Goal: Task Accomplishment & Management: Complete application form

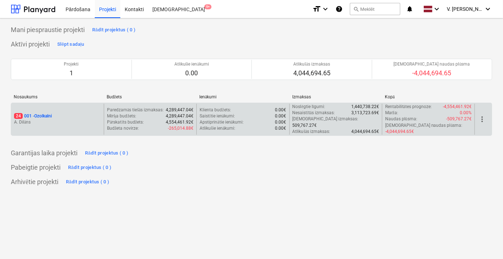
click at [84, 119] on p "A. Dilāns" at bounding box center [57, 122] width 87 height 6
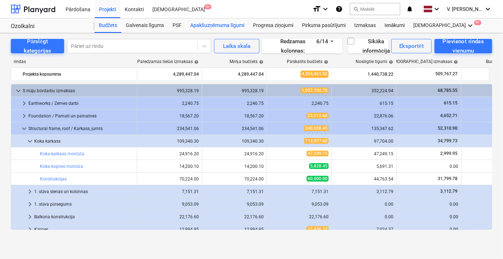
click at [205, 24] on div "Apakšuzņēmuma līgumi" at bounding box center [217, 25] width 63 height 14
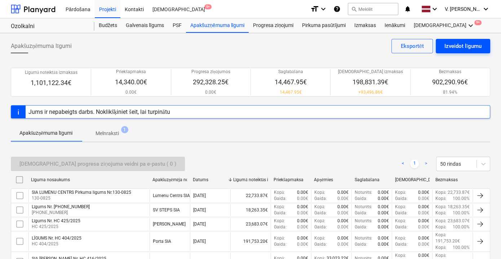
click at [456, 45] on div "Izveidot līgumu" at bounding box center [462, 45] width 37 height 9
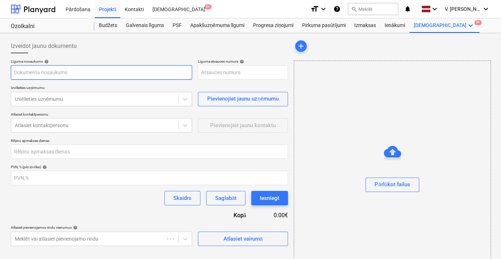
type input "001-SO-023"
click at [94, 67] on input "text" at bounding box center [101, 72] width 181 height 14
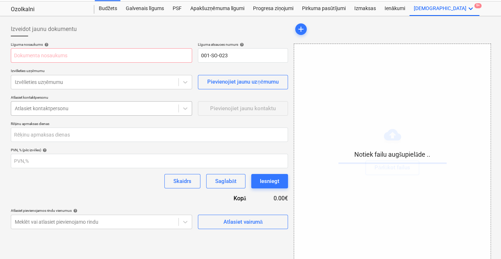
scroll to position [26, 0]
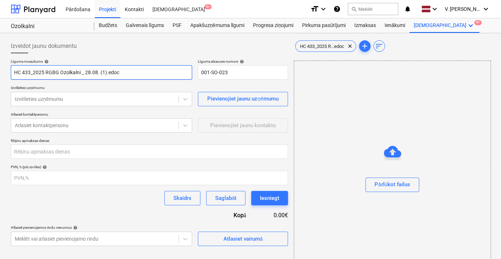
click at [103, 73] on input "HC 433_2025 RGBG Ozolkalni _ 28.08. (1).edoc" at bounding box center [101, 72] width 181 height 14
click at [107, 72] on input "HC 433_2025 RGBG Ozolkalni _ 28.08. (1).edoc" at bounding box center [101, 72] width 181 height 14
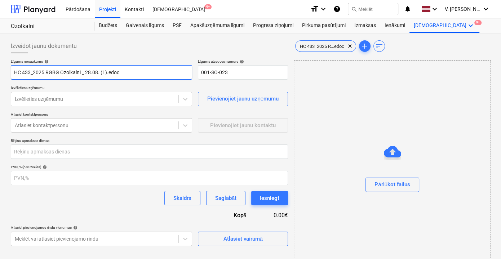
click at [107, 72] on input "HC 433_2025 RGBG Ozolkalni _ 28.08. (1).edoc" at bounding box center [101, 72] width 181 height 14
drag, startPoint x: 130, startPoint y: 72, endPoint x: 89, endPoint y: 74, distance: 40.4
click at [89, 74] on input "SIA RGBG inženiertīkli Līgums Nr. HC 433/2025" at bounding box center [101, 72] width 181 height 14
type input "SIA RGBG inženiertīkli Līgums Nr. HC 433/2025"
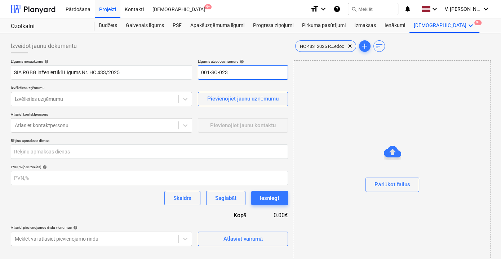
click at [245, 65] on input "001-SO-023" at bounding box center [243, 72] width 90 height 14
paste input "HC 433/2025"
type input "HC 433/2025"
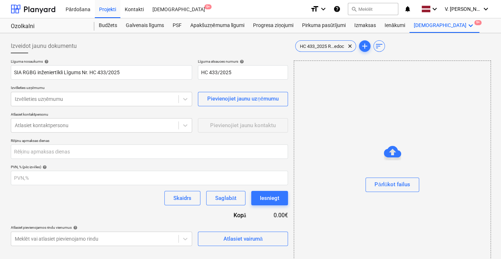
click at [198, 50] on div "Izveidot jaunu dokumentu" at bounding box center [149, 46] width 277 height 14
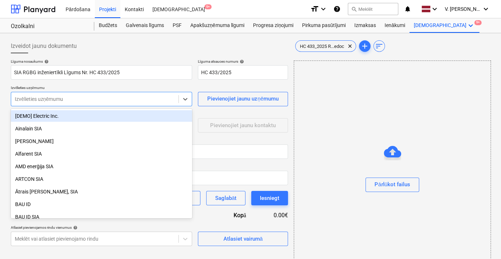
click at [79, 99] on div at bounding box center [95, 99] width 160 height 7
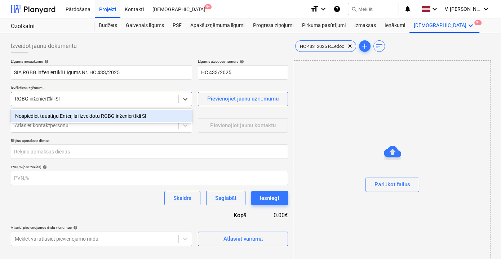
type input "RGBG inženiertīkli SIA"
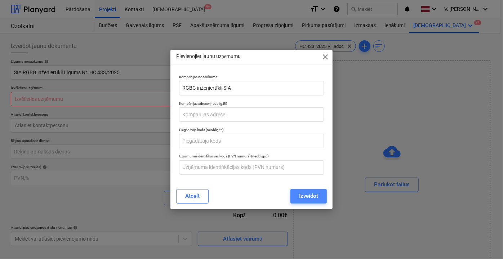
click at [309, 199] on div "Izveidot" at bounding box center [308, 195] width 19 height 9
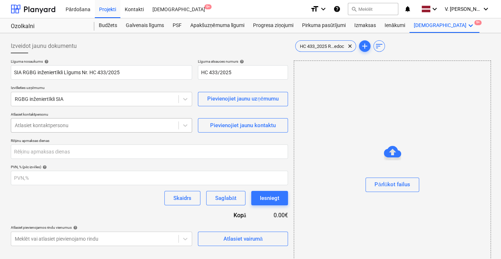
click at [138, 121] on div "Atlasiet kontaktpersonu" at bounding box center [94, 125] width 167 height 10
click at [97, 129] on div "Atlasiet kontaktpersonu" at bounding box center [94, 125] width 167 height 10
click at [102, 124] on div at bounding box center [95, 125] width 160 height 7
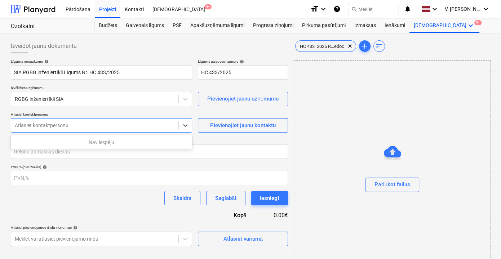
type input "J"
click at [249, 126] on div "Pievienojiet jaunu kontaktu" at bounding box center [243, 125] width 66 height 9
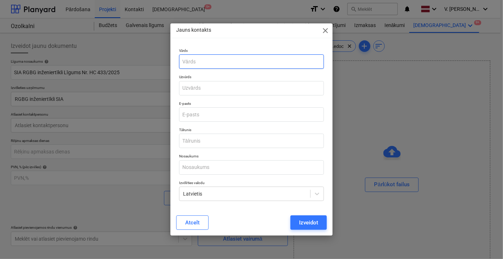
click at [218, 62] on input "text" at bounding box center [251, 61] width 145 height 14
type input "[PERSON_NAME]"
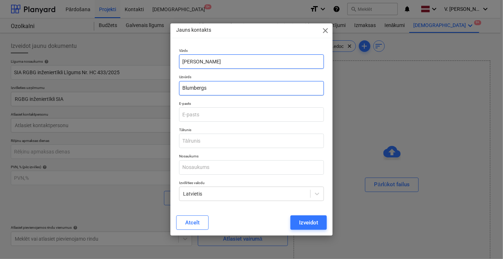
type input "Blumbergs"
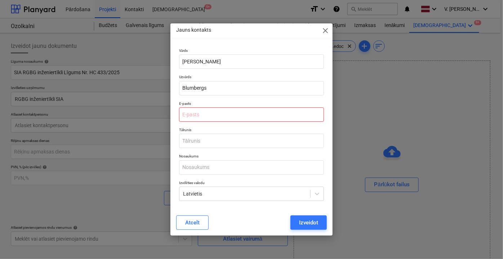
click at [214, 117] on input "email" at bounding box center [251, 114] width 145 height 14
paste input "[PERSON_NAME][EMAIL_ADDRESS][DOMAIN_NAME]"
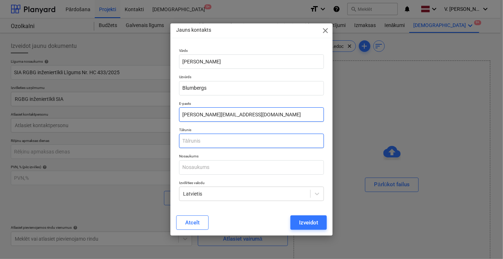
type input "[PERSON_NAME][EMAIL_ADDRESS][DOMAIN_NAME]"
click at [220, 141] on input "text" at bounding box center [251, 141] width 145 height 14
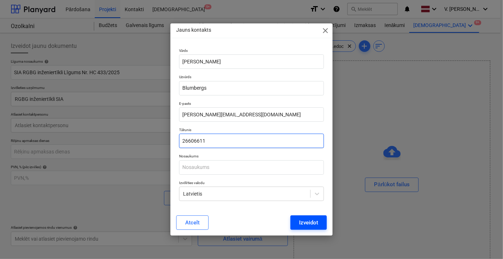
type input "26606611"
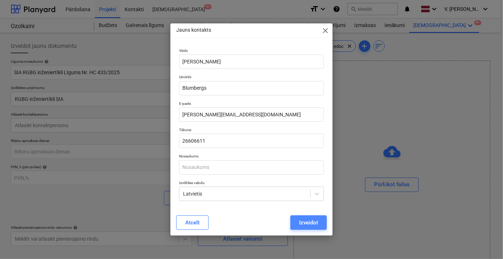
click at [311, 219] on div "Izveidot" at bounding box center [308, 222] width 19 height 9
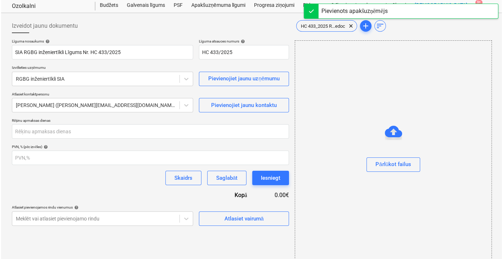
scroll to position [26, 0]
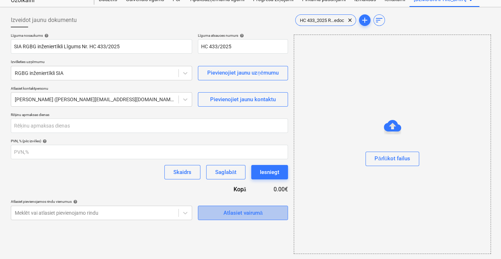
click at [226, 211] on div "Atlasiet vairumā" at bounding box center [242, 212] width 39 height 9
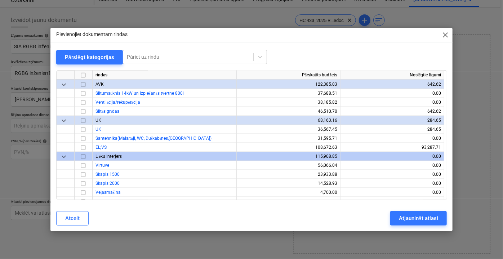
scroll to position [4588, 0]
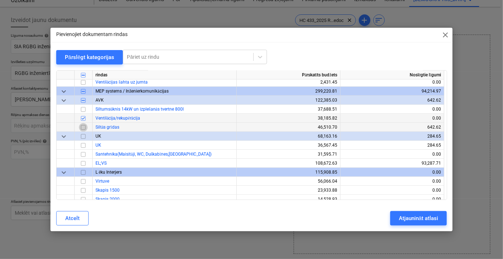
click at [84, 127] on input "checkbox" at bounding box center [83, 127] width 9 height 9
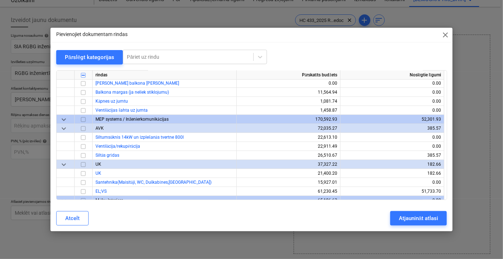
scroll to position [2982, 0]
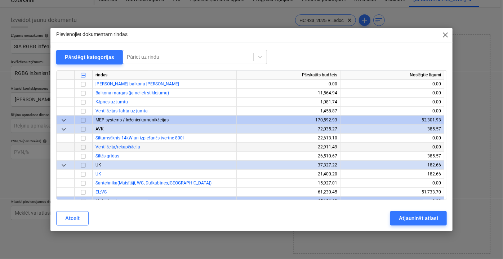
click at [83, 146] on input "checkbox" at bounding box center [83, 147] width 9 height 9
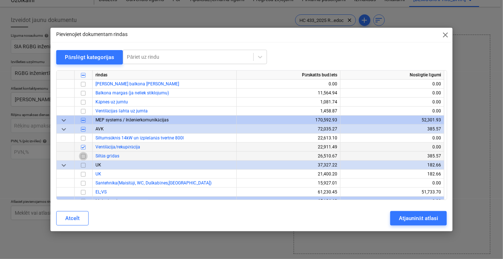
click at [83, 154] on input "checkbox" at bounding box center [83, 156] width 9 height 9
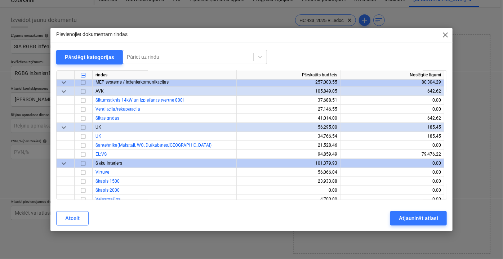
scroll to position [1442, 0]
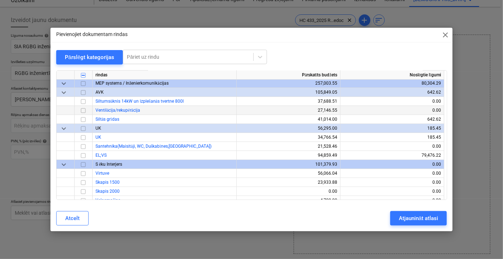
click at [83, 111] on input "checkbox" at bounding box center [83, 110] width 9 height 9
click at [84, 118] on input "checkbox" at bounding box center [83, 119] width 9 height 9
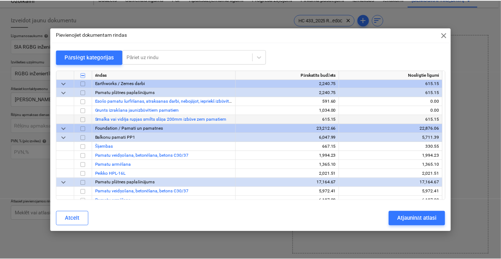
scroll to position [0, 0]
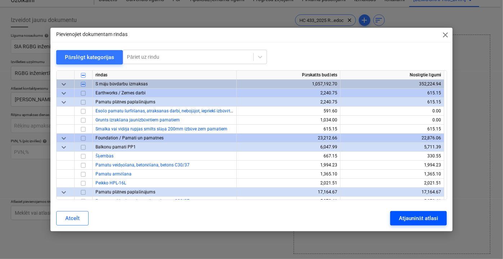
click at [429, 218] on div "Atjaunināt atlasi" at bounding box center [418, 218] width 39 height 9
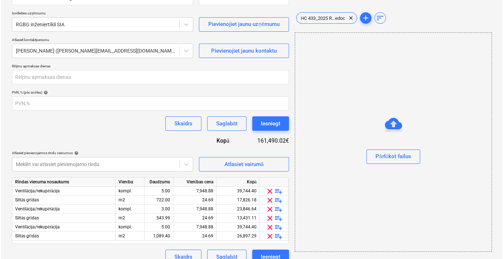
scroll to position [85, 0]
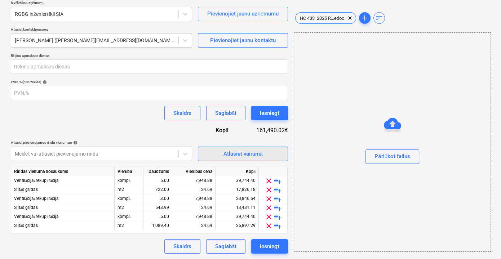
click at [250, 155] on div "Atlasiet vairumā" at bounding box center [242, 153] width 39 height 9
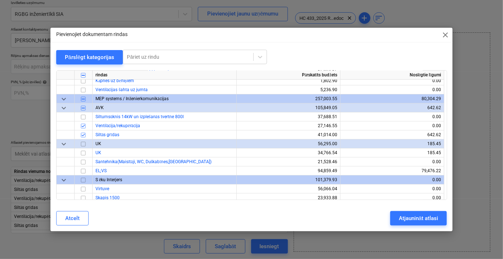
scroll to position [1442, 0]
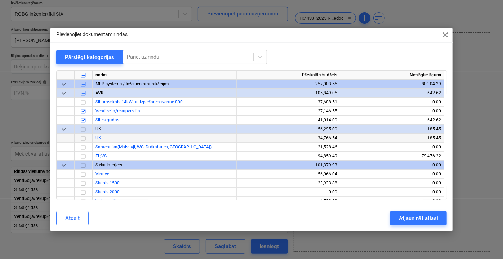
click at [87, 138] on input "checkbox" at bounding box center [83, 138] width 9 height 9
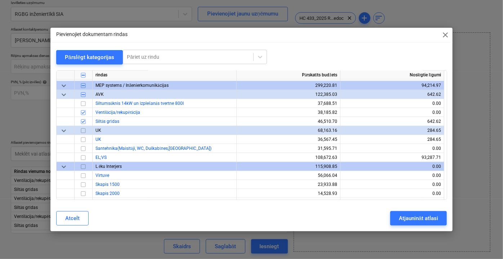
scroll to position [4588, 0]
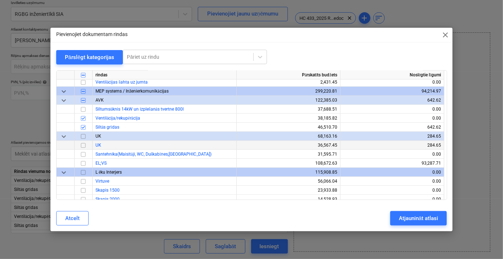
click at [83, 146] on input "checkbox" at bounding box center [83, 145] width 9 height 9
click at [84, 154] on input "checkbox" at bounding box center [83, 154] width 9 height 9
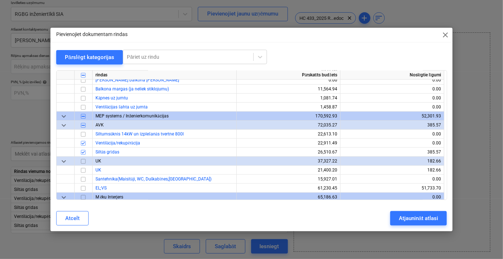
scroll to position [2982, 0]
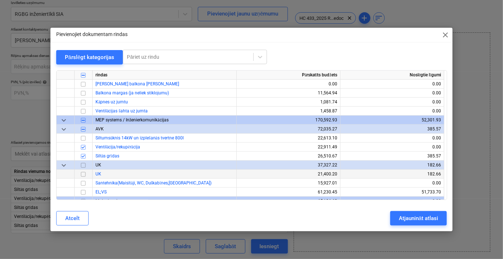
click at [86, 175] on input "checkbox" at bounding box center [83, 174] width 9 height 9
click at [84, 183] on input "checkbox" at bounding box center [83, 183] width 9 height 9
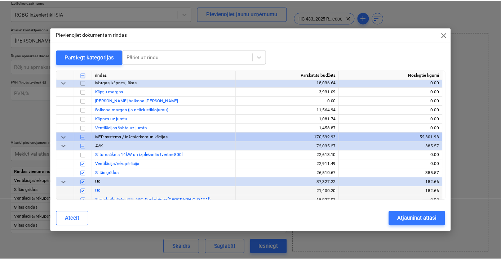
scroll to position [2950, 0]
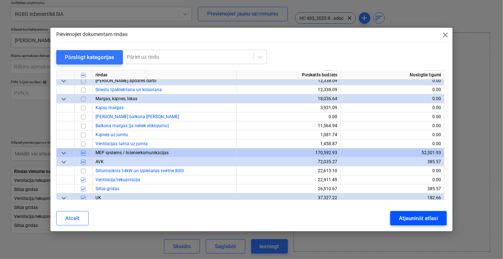
click at [422, 218] on div "Atjaunināt atlasi" at bounding box center [418, 218] width 39 height 9
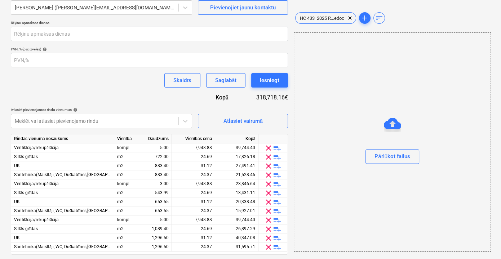
scroll to position [139, 0]
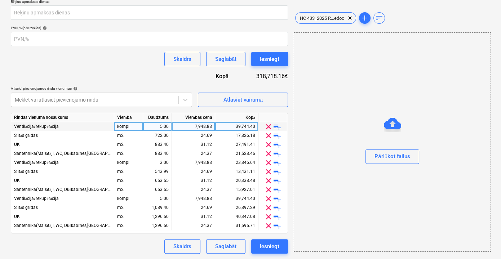
click at [200, 125] on div "7,948.88" at bounding box center [193, 126] width 37 height 9
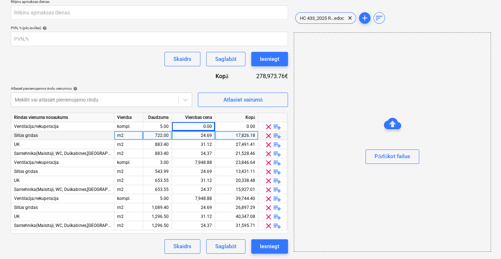
click at [201, 135] on div "24.69" at bounding box center [193, 135] width 37 height 9
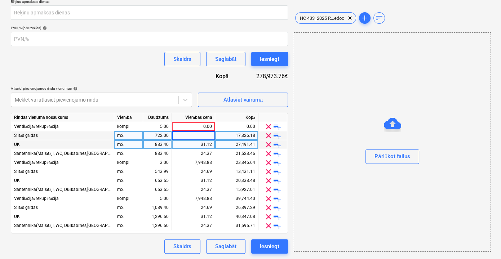
click at [205, 144] on div "31.12" at bounding box center [193, 144] width 37 height 9
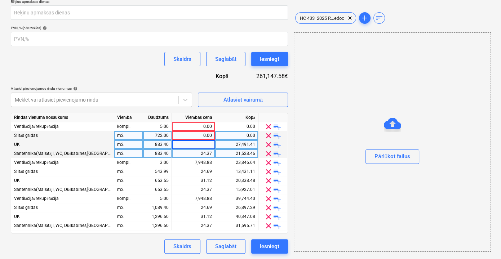
click at [205, 152] on div "24.37" at bounding box center [193, 153] width 37 height 9
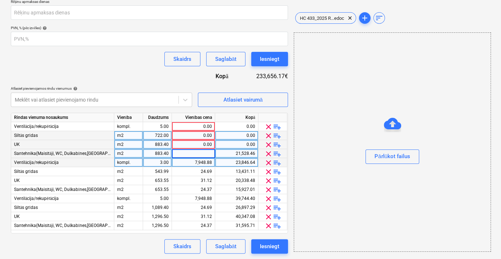
click at [205, 163] on div "7,948.88" at bounding box center [193, 162] width 37 height 9
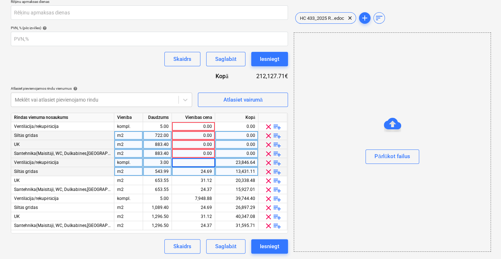
click at [205, 173] on div "24.69" at bounding box center [193, 171] width 37 height 9
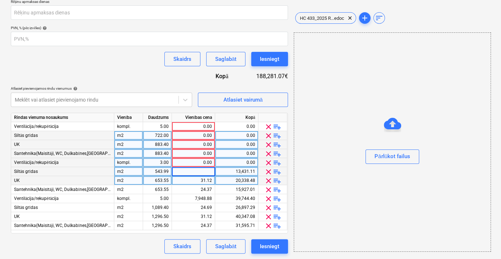
click at [205, 181] on div "31.12" at bounding box center [193, 180] width 37 height 9
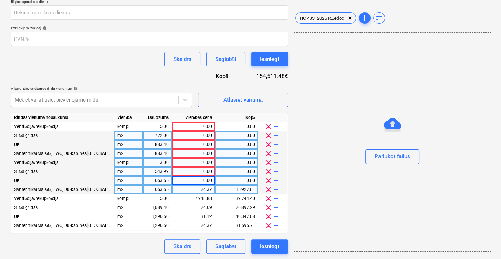
click at [205, 188] on div "24.37" at bounding box center [193, 189] width 37 height 9
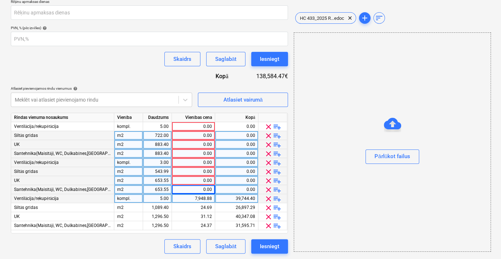
click at [205, 198] on div "7,948.88" at bounding box center [193, 198] width 37 height 9
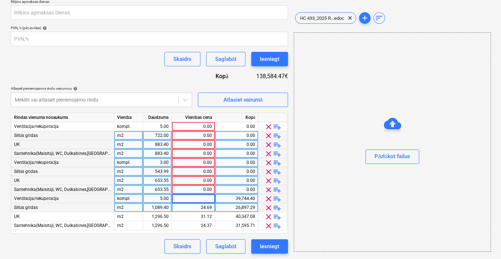
click at [205, 207] on div "24.69" at bounding box center [193, 207] width 37 height 9
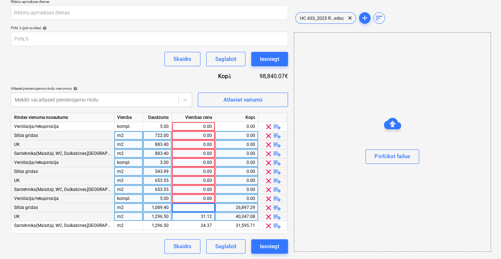
click at [205, 216] on div "31.12" at bounding box center [193, 216] width 37 height 9
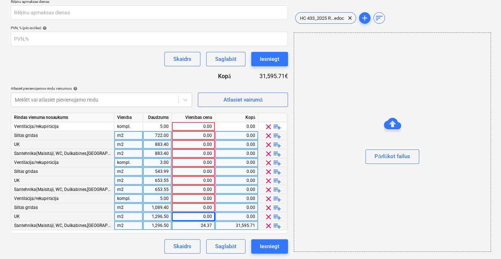
click at [205, 226] on div "24.37" at bounding box center [193, 225] width 37 height 9
click at [197, 145] on div "0.00" at bounding box center [193, 144] width 37 height 9
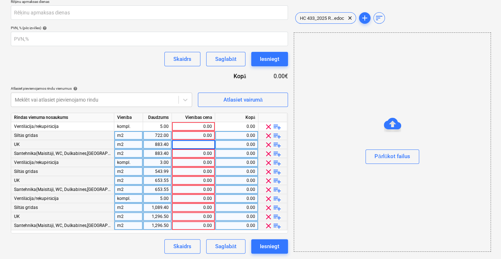
click at [231, 146] on div "0.00" at bounding box center [236, 144] width 37 height 9
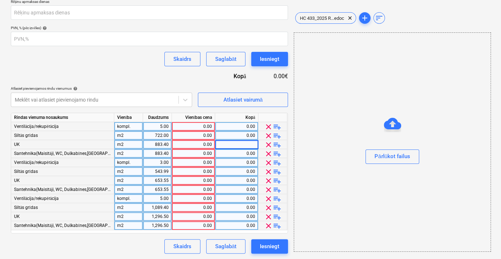
click at [128, 128] on div "kompl." at bounding box center [128, 126] width 29 height 9
click at [128, 134] on div "m2" at bounding box center [128, 135] width 29 height 9
type input "kompl."
click at [133, 145] on div "m2" at bounding box center [128, 144] width 29 height 9
click at [132, 151] on div "m2" at bounding box center [128, 153] width 29 height 9
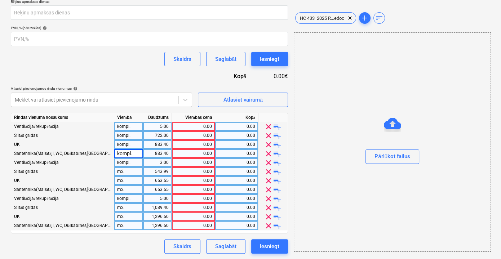
click at [132, 163] on div "kompl." at bounding box center [128, 162] width 29 height 9
click at [132, 170] on div "m2" at bounding box center [128, 171] width 29 height 9
click at [129, 178] on div "m2" at bounding box center [128, 180] width 29 height 9
type input "kompl."
click at [128, 188] on div "m2" at bounding box center [128, 189] width 29 height 9
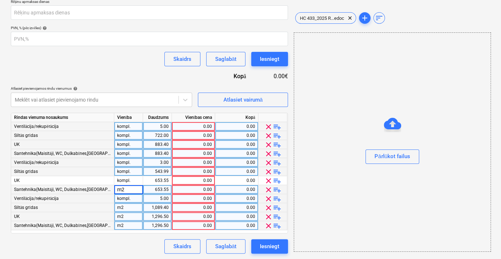
type input "kompl."
click at [129, 198] on div "kompl." at bounding box center [128, 198] width 29 height 9
click at [129, 207] on div "m2" at bounding box center [128, 207] width 29 height 9
click at [129, 216] on div "m2" at bounding box center [128, 216] width 29 height 9
click at [130, 225] on div "m2" at bounding box center [128, 225] width 29 height 9
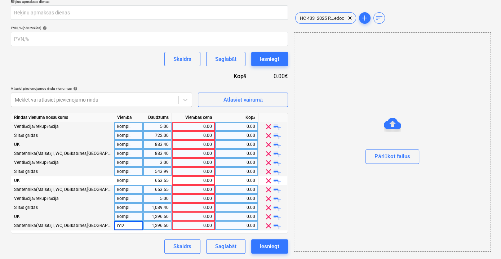
type input "kompl."
click at [168, 122] on div "5.00" at bounding box center [157, 126] width 29 height 9
type input "1"
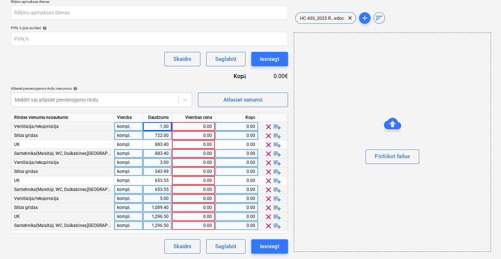
click at [159, 135] on div "722.00" at bounding box center [157, 135] width 23 height 9
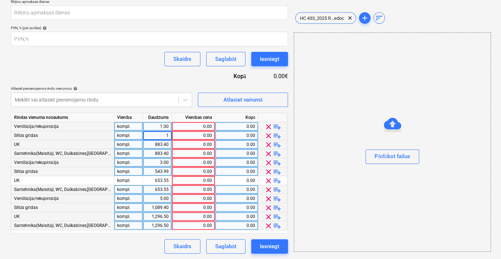
click at [158, 142] on div "883.40" at bounding box center [157, 144] width 23 height 9
type input "1"
click at [158, 152] on div "883.40" at bounding box center [157, 153] width 23 height 9
click at [158, 159] on div "3.00" at bounding box center [157, 162] width 23 height 9
click at [159, 169] on div "543.99" at bounding box center [157, 171] width 23 height 9
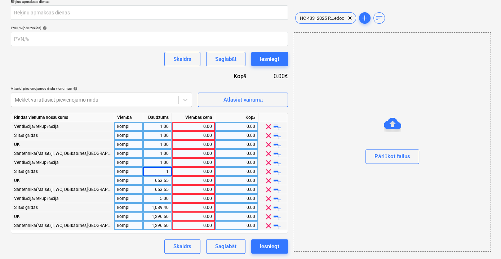
click at [159, 182] on div "653.55" at bounding box center [157, 180] width 23 height 9
click at [161, 193] on div "653.55" at bounding box center [157, 189] width 23 height 9
click at [164, 199] on div "5.00" at bounding box center [157, 198] width 23 height 9
click at [165, 207] on div "1,089.40" at bounding box center [157, 207] width 23 height 9
click at [168, 214] on div "1,296.50" at bounding box center [157, 216] width 23 height 9
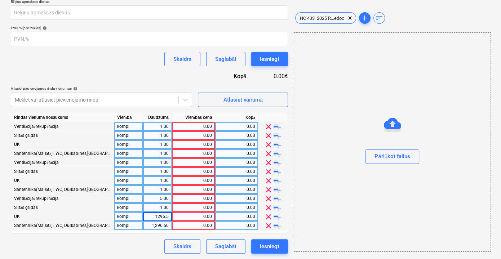
type input "1"
click at [164, 226] on div "1,296.50" at bounding box center [157, 225] width 23 height 9
click at [198, 125] on div "0.00" at bounding box center [193, 126] width 37 height 9
type input "6746"
click at [197, 144] on div "0.00" at bounding box center [193, 144] width 37 height 9
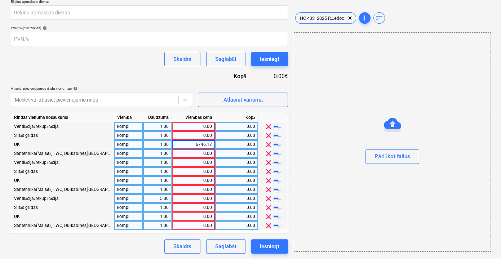
type input "6746.179"
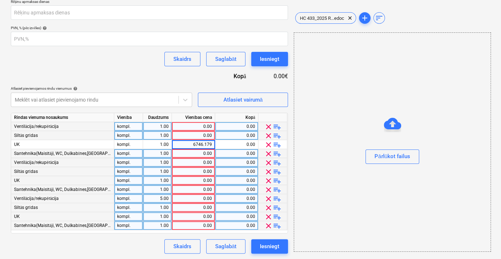
click at [335, 137] on div at bounding box center [392, 135] width 196 height 6
click at [198, 125] on div "0.00" at bounding box center [193, 126] width 37 height 9
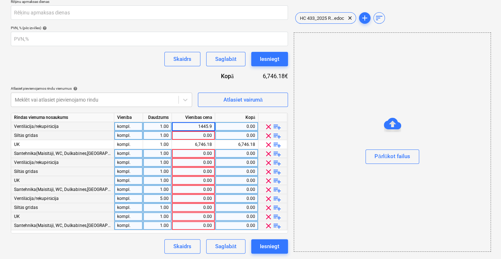
type input "1445.95"
click at [207, 134] on div "0.00" at bounding box center [193, 135] width 37 height 9
type input "8289.501"
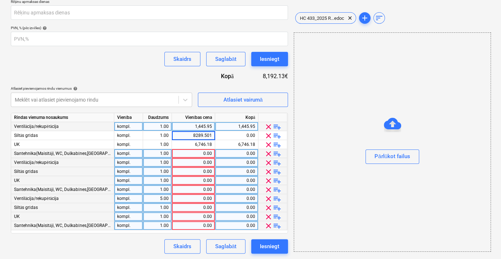
click at [191, 154] on div "0.00" at bounding box center [193, 153] width 37 height 9
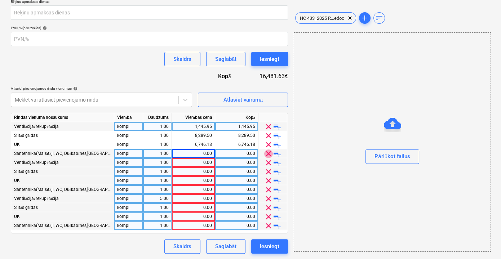
click at [267, 153] on span "clear" at bounding box center [268, 154] width 9 height 9
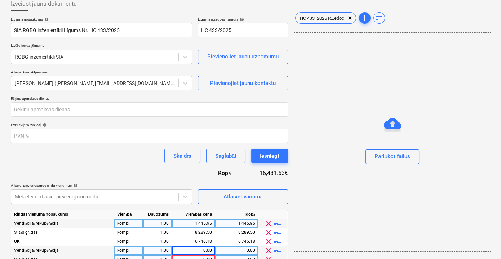
scroll to position [130, 0]
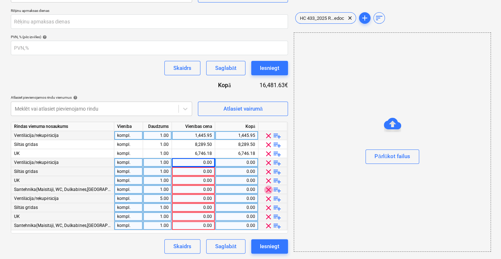
click at [268, 189] on span "clear" at bounding box center [268, 190] width 9 height 9
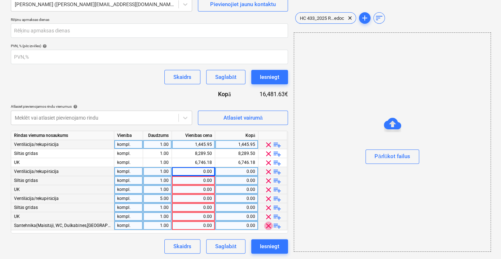
click at [269, 227] on span "clear" at bounding box center [268, 226] width 9 height 9
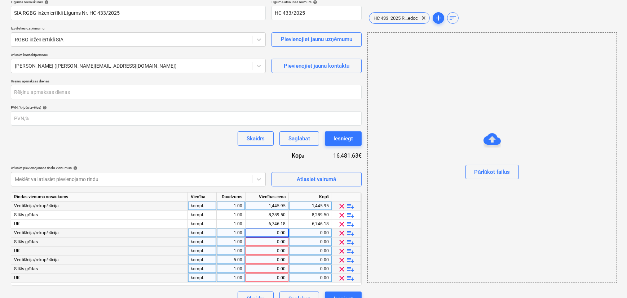
scroll to position [65, 0]
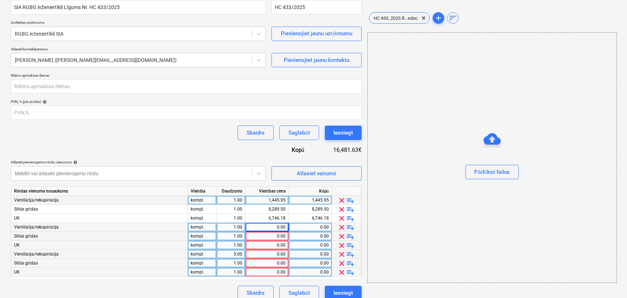
click at [272, 236] on div "0.00" at bounding box center [266, 236] width 37 height 9
type input "17911"
click at [272, 227] on div "0.00" at bounding box center [266, 227] width 37 height 9
type input "4775.1"
click at [276, 243] on div "0.00" at bounding box center [266, 245] width 37 height 9
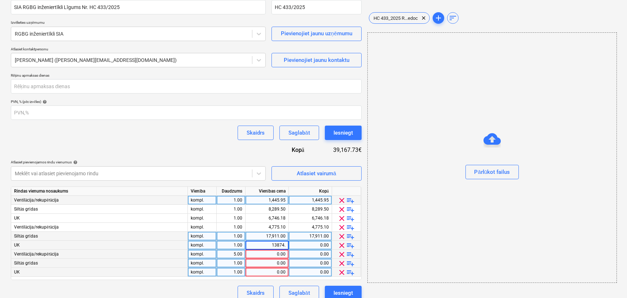
type input "13874.1"
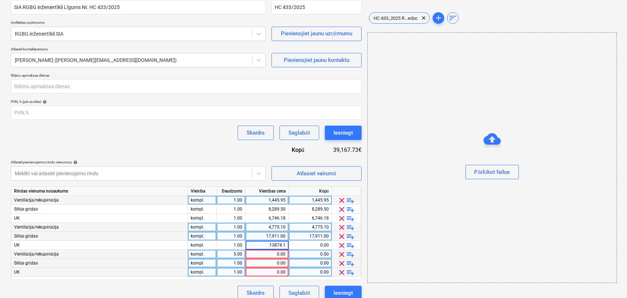
scroll to position [73, 0]
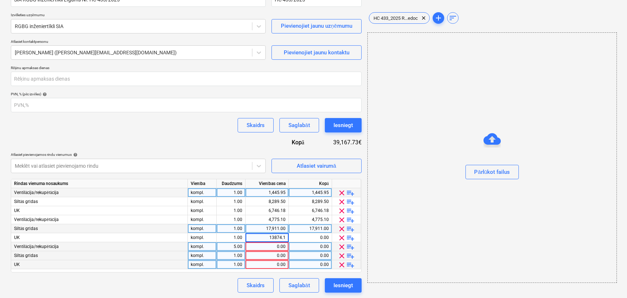
click at [263, 247] on div "0.00" at bounding box center [266, 247] width 37 height 9
click at [239, 249] on div "5.00" at bounding box center [230, 247] width 23 height 9
type input "1"
click at [275, 247] on div "0.00" at bounding box center [266, 247] width 37 height 9
click at [238, 249] on div "1.00" at bounding box center [230, 247] width 23 height 9
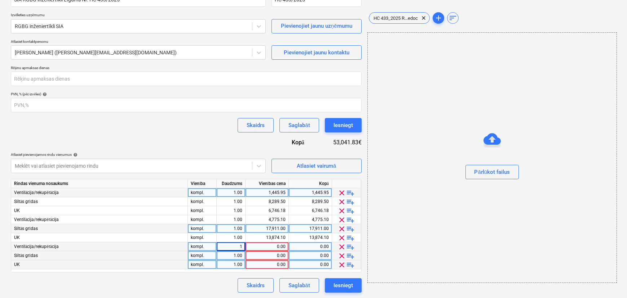
type input "4"
click at [238, 254] on div "1.00" at bounding box center [230, 256] width 23 height 9
type input "4"
click at [238, 259] on div "1.00" at bounding box center [230, 265] width 23 height 9
type input "4"
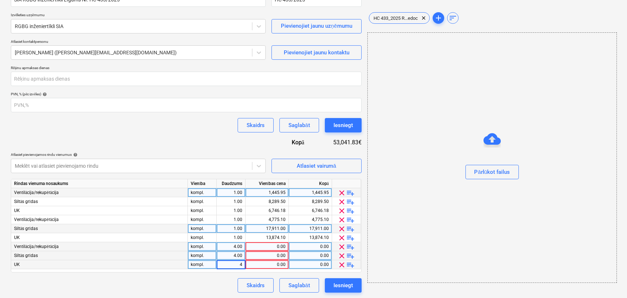
click at [266, 246] on div "0.00" at bounding box center [266, 247] width 37 height 9
type input "9"
click at [274, 255] on div "0.00" at bounding box center [266, 256] width 37 height 9
type input "9446.20"
click at [256, 247] on div "0.00" at bounding box center [266, 247] width 37 height 9
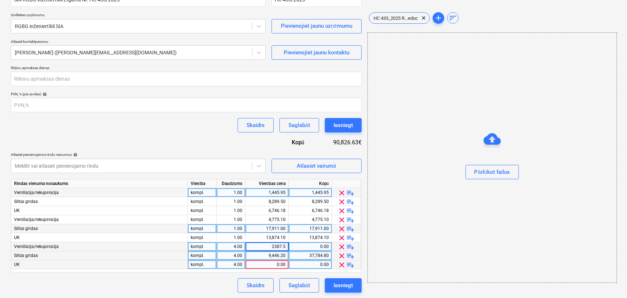
type input "2387.55"
click at [263, 259] on div "0.00" at bounding box center [266, 265] width 37 height 9
type input "7127.92"
click at [435, 250] on div "Pārlūkot failus" at bounding box center [491, 157] width 249 height 251
click at [128, 259] on div "Skaidrs Saglabāt Iesniegt" at bounding box center [186, 286] width 351 height 14
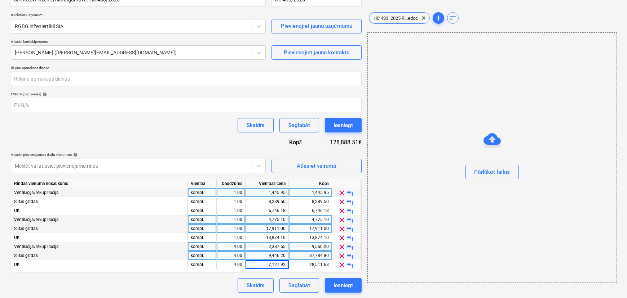
click at [240, 220] on div "1.00" at bounding box center [230, 220] width 23 height 9
type input "2"
click at [239, 229] on div "1.00" at bounding box center [230, 229] width 23 height 9
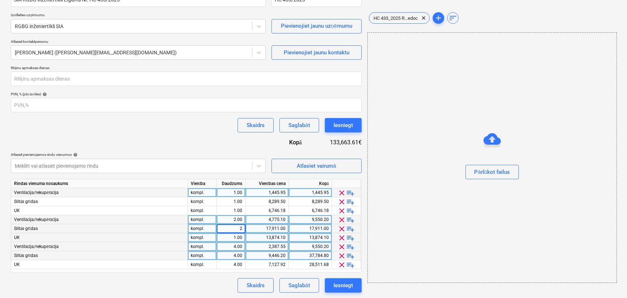
click at [238, 237] on div "1.00" at bounding box center [230, 238] width 23 height 9
click at [238, 245] on div "4.00" at bounding box center [230, 247] width 23 height 9
type input "2"
click at [272, 219] on div "4,775.10" at bounding box center [266, 220] width 37 height 9
type input "8955.52"
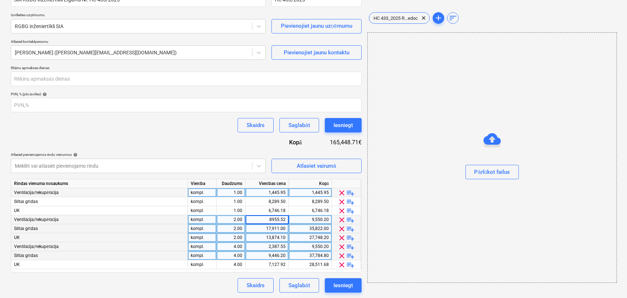
click at [279, 228] on div "17,911.00" at bounding box center [266, 229] width 37 height 9
click at [282, 217] on div "8,955.52" at bounding box center [266, 220] width 37 height 9
type input "2387.55"
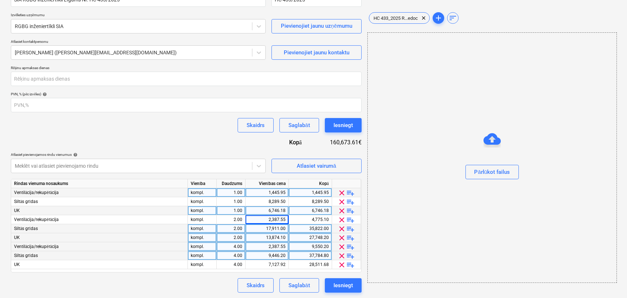
click at [272, 210] on div "6,746.18" at bounding box center [266, 211] width 37 height 9
click at [280, 235] on div "13,874.10" at bounding box center [266, 238] width 37 height 9
type input "6937.05"
click at [272, 230] on div "17,911.00" at bounding box center [266, 229] width 37 height 9
type input "8955.52"
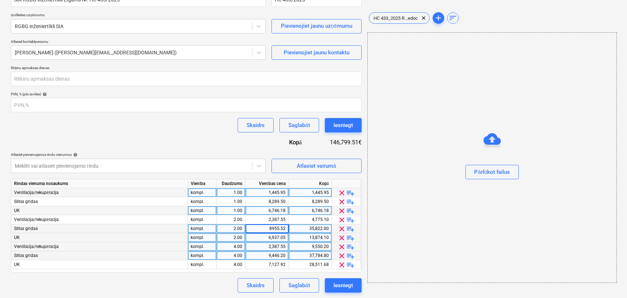
click at [191, 259] on div "Skaidrs Saglabāt Iesniegt" at bounding box center [186, 286] width 351 height 14
click at [178, 148] on div "Līguma nosaukums help SIA RGBG inženiertīkli Līgums Nr. HC 433/2025 Līguma atsa…" at bounding box center [186, 139] width 351 height 307
click at [266, 194] on div "1,445.95" at bounding box center [266, 192] width 37 height 9
type input "1301.36"
click at [277, 202] on div "8,289.50" at bounding box center [266, 202] width 37 height 9
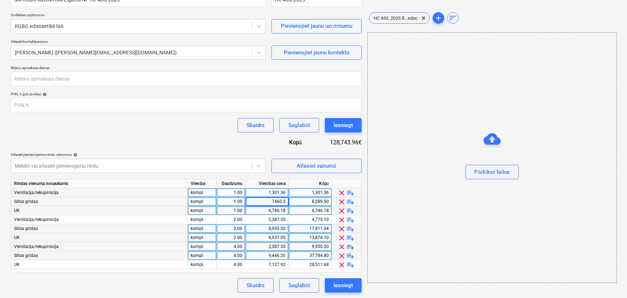
type input "7460.55"
click at [278, 209] on div "6,746.18" at bounding box center [266, 211] width 37 height 9
type input "6071.56"
click at [281, 221] on div "2,387.55" at bounding box center [266, 220] width 37 height 9
type input "2148.80"
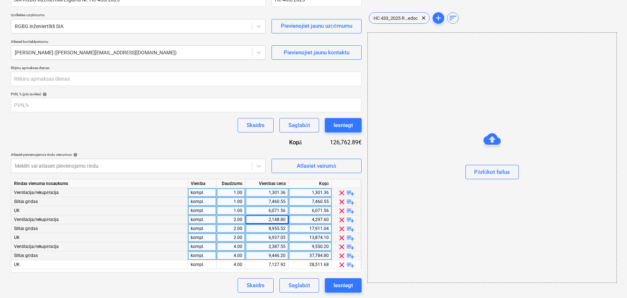
click at [270, 231] on div "8,955.52" at bounding box center [266, 229] width 37 height 9
type input "8059.97"
click at [268, 236] on div "6,937.05" at bounding box center [266, 238] width 37 height 9
type input "6243.35"
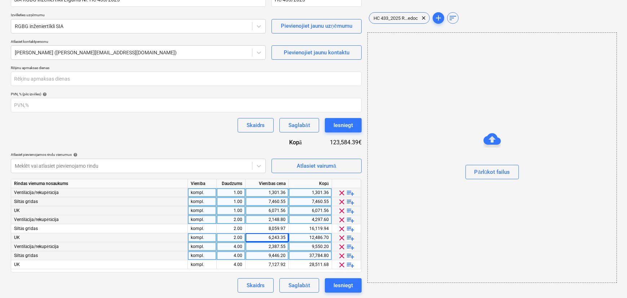
click at [273, 245] on div "2,387.55" at bounding box center [266, 247] width 37 height 9
type input "2148.80"
click at [268, 257] on div "9,446.20" at bounding box center [266, 256] width 37 height 9
type input "8501.58"
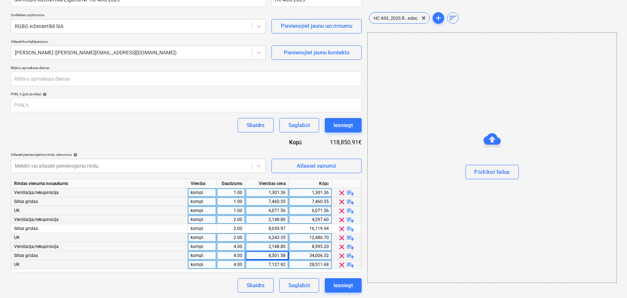
click at [272, 259] on div "7,127.92" at bounding box center [266, 265] width 37 height 9
type input "6415.13"
click at [233, 259] on div "Skaidrs Saglabāt Iesniegt" at bounding box center [296, 286] width 129 height 14
click at [102, 259] on div "Skaidrs Saglabāt Iesniegt" at bounding box center [186, 286] width 351 height 14
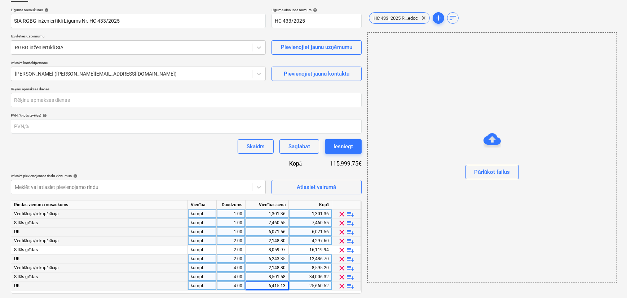
scroll to position [40, 0]
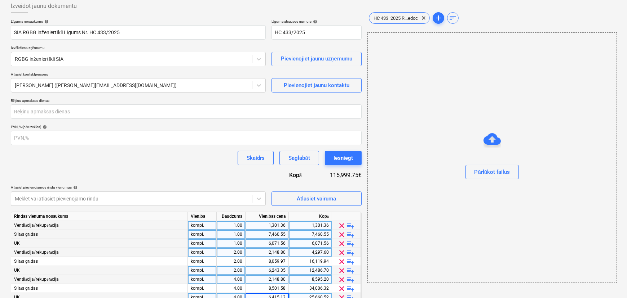
click at [216, 185] on div "Atlasiet pievienojamos rindu [DEMOGRAPHIC_DATA] help" at bounding box center [138, 187] width 255 height 5
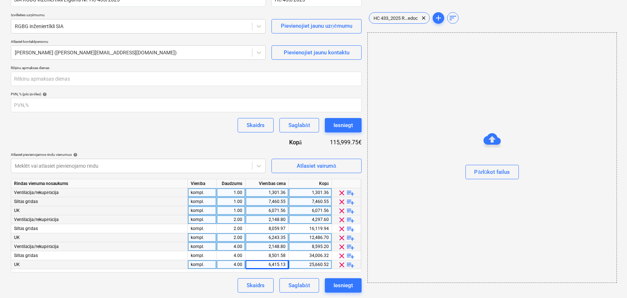
click at [283, 202] on div "7,460.55" at bounding box center [266, 202] width 37 height 9
type input "7535.91"
click at [278, 192] on div "1,301.36" at bounding box center [266, 192] width 37 height 9
type input "1314.50"
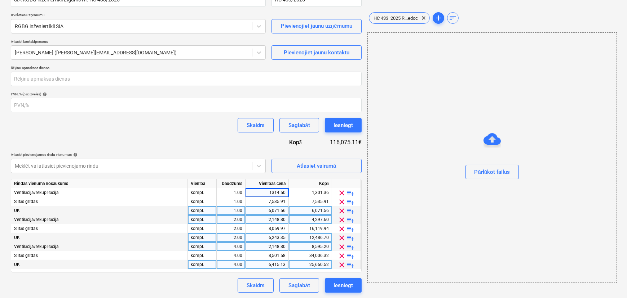
click at [273, 210] on div "6,071.56" at bounding box center [266, 211] width 37 height 9
type input "6132.89"
click at [276, 220] on div "2,148.80" at bounding box center [266, 220] width 37 height 9
click at [278, 219] on input "13" at bounding box center [266, 220] width 43 height 9
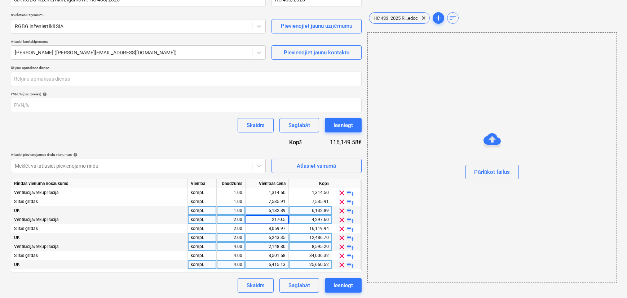
type input "2170.50"
click at [272, 227] on div "8,059.97" at bounding box center [266, 229] width 37 height 9
type input "8141.38"
click at [273, 239] on div "6,243.35" at bounding box center [266, 238] width 37 height 9
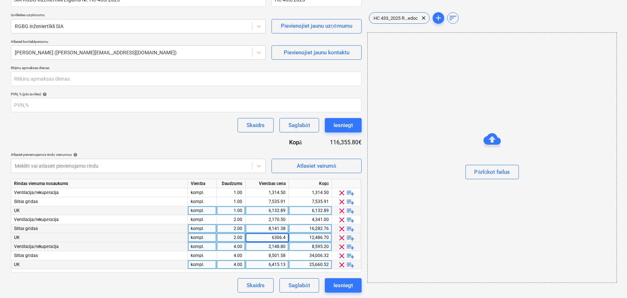
type input "6306.41"
click at [278, 247] on div "2,148.80" at bounding box center [266, 247] width 37 height 9
type input "2170.50"
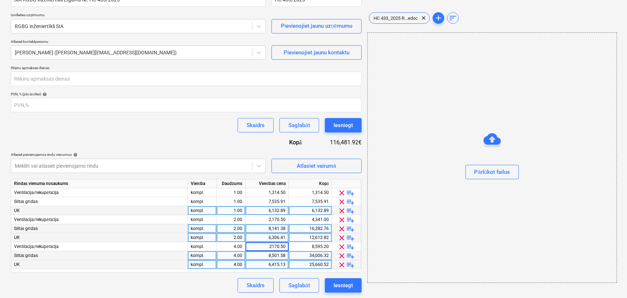
click at [272, 257] on div "8,501.58" at bounding box center [266, 256] width 37 height 9
type input "8587.45"
click at [279, 259] on div "6,415.13" at bounding box center [266, 265] width 37 height 9
type input "6479.93"
click at [221, 259] on div "Skaidrs Saglabāt Iesniegt" at bounding box center [186, 286] width 351 height 14
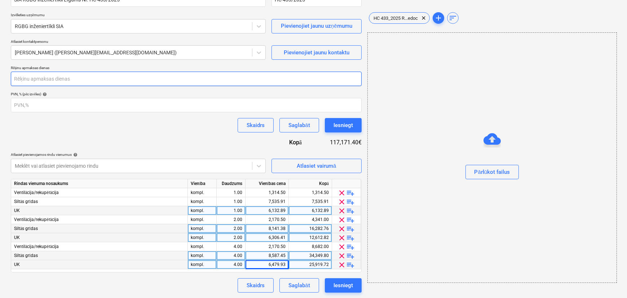
click at [77, 80] on input "number" at bounding box center [186, 79] width 351 height 14
type input "30"
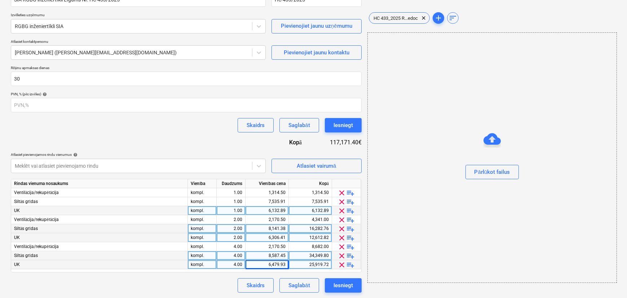
click at [121, 129] on div "Skaidrs Saglabāt Iesniegt" at bounding box center [186, 125] width 351 height 14
click at [300, 259] on div "Saglabāt" at bounding box center [298, 285] width 21 height 9
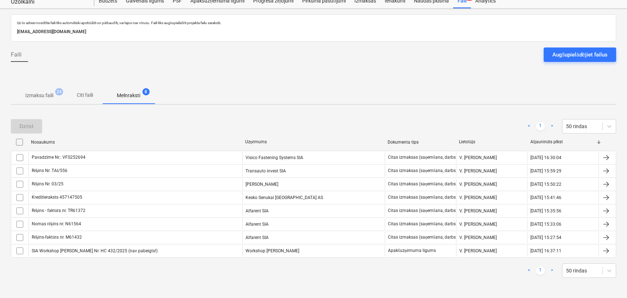
scroll to position [23, 0]
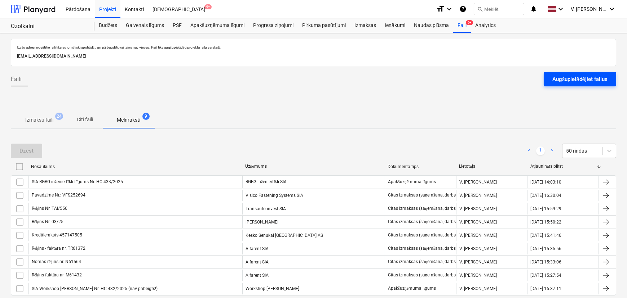
click at [501, 79] on div "Augšupielādējiet failus" at bounding box center [579, 79] width 55 height 9
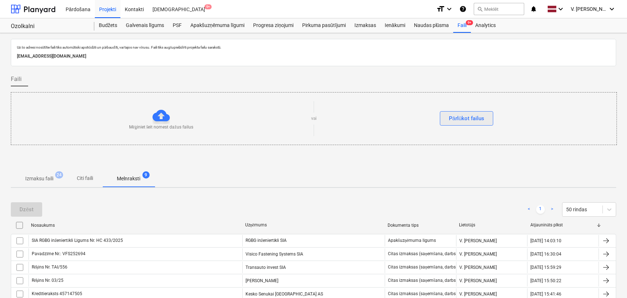
click at [475, 123] on div "Pārlūkot failus" at bounding box center [467, 118] width 36 height 9
click at [241, 25] on div "Apakšuzņēmuma līgumi" at bounding box center [217, 25] width 63 height 14
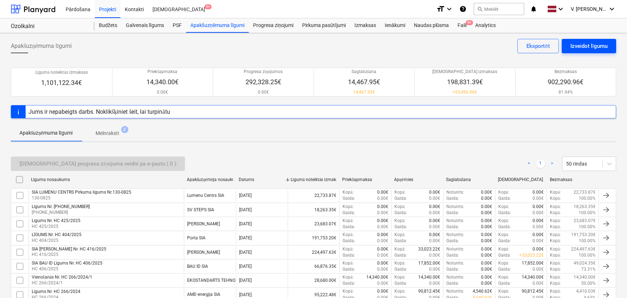
click at [501, 43] on button "Izveidot līgumu" at bounding box center [589, 46] width 54 height 14
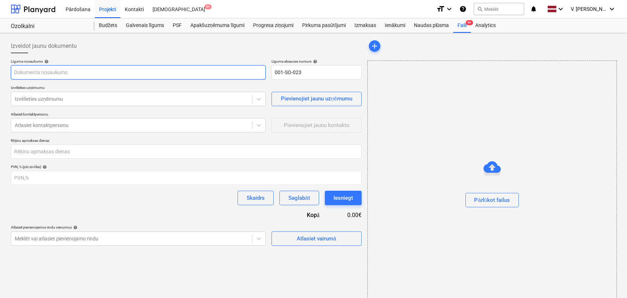
click at [89, 70] on input "text" at bounding box center [138, 72] width 255 height 14
type input "[PERSON_NAME] [PERSON_NAME]. HC 434/2025"
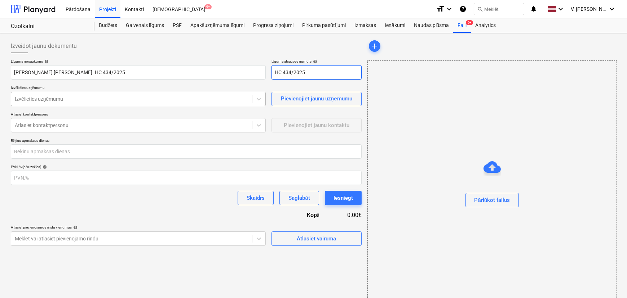
type input "HC 434/2025"
click at [54, 96] on div at bounding box center [132, 99] width 234 height 7
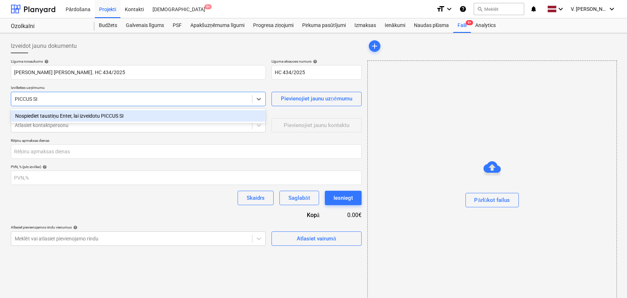
type input "PICCUS SIA"
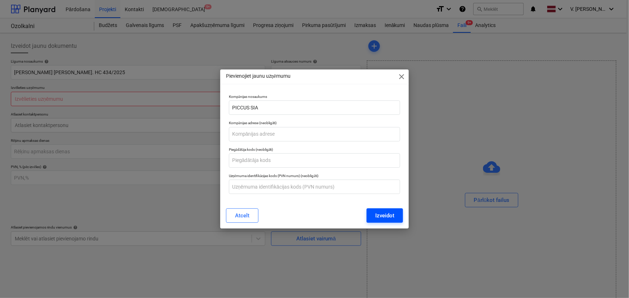
click at [377, 212] on div "Izveidot" at bounding box center [384, 215] width 19 height 9
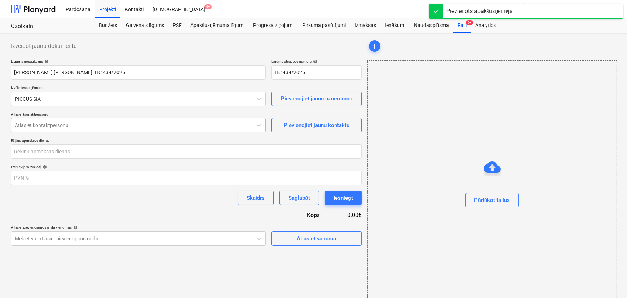
click at [72, 126] on div at bounding box center [132, 125] width 234 height 7
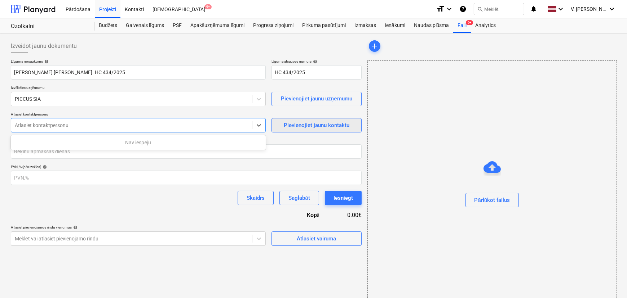
click at [342, 130] on div "Pievienojiet jaunu kontaktu" at bounding box center [317, 125] width 66 height 9
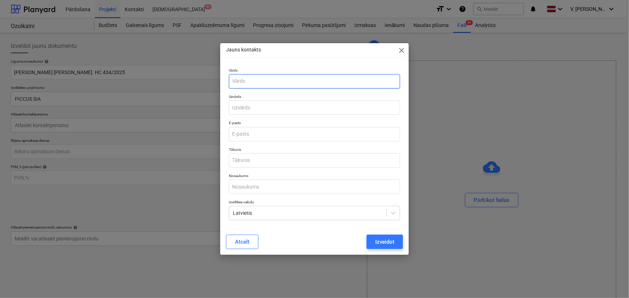
click at [264, 83] on input "text" at bounding box center [315, 81] width 172 height 14
type input "[PERSON_NAME]"
type input "Dzenis"
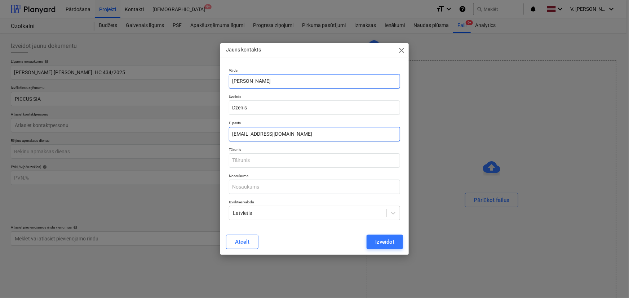
type input "[EMAIL_ADDRESS][DOMAIN_NAME]"
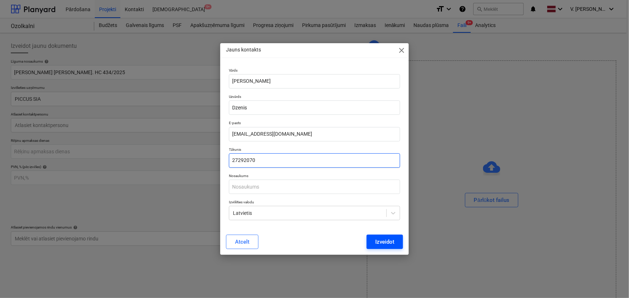
type input "27292070"
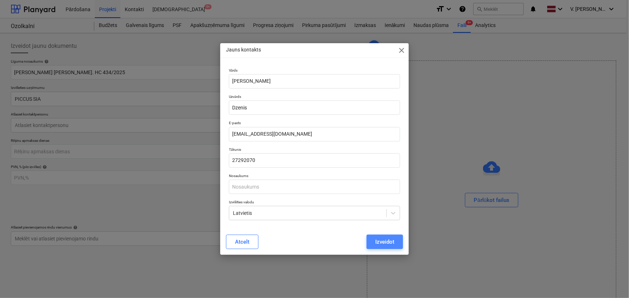
click at [395, 240] on button "Izveidot" at bounding box center [385, 242] width 36 height 14
